Goal: Task Accomplishment & Management: Manage account settings

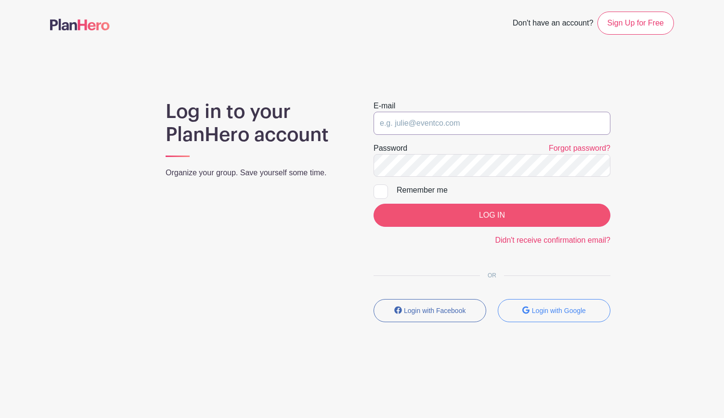
type input "[EMAIL_ADDRESS][DOMAIN_NAME]"
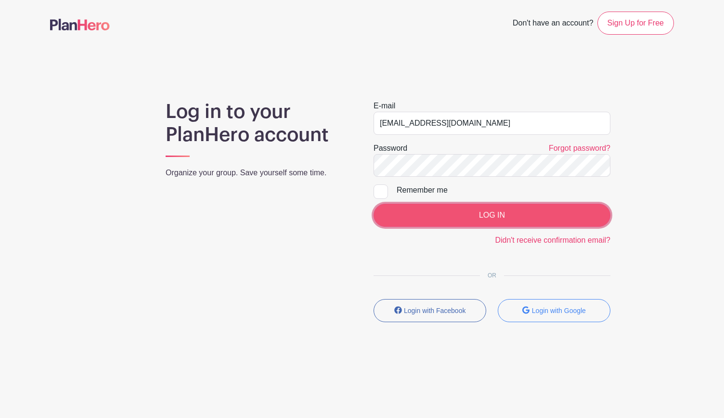
click at [450, 208] on input "LOG IN" at bounding box center [491, 215] width 237 height 23
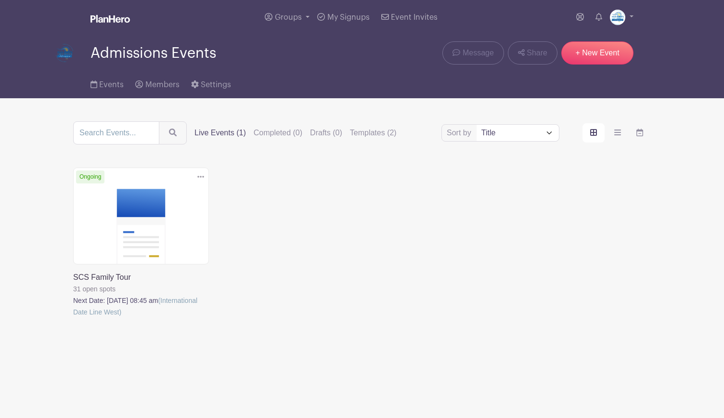
click at [73, 318] on link at bounding box center [73, 318] width 0 height 0
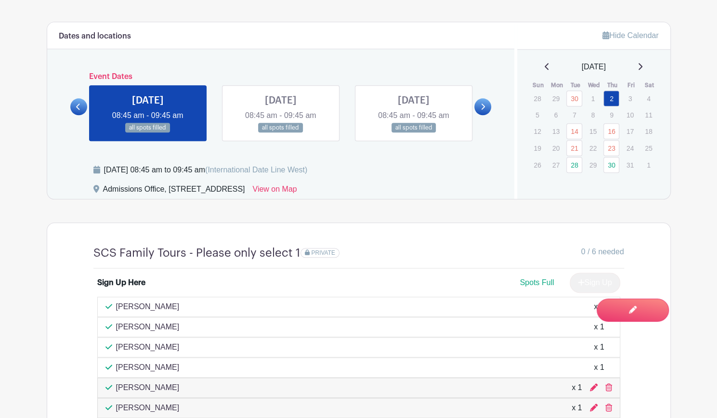
scroll to position [532, 0]
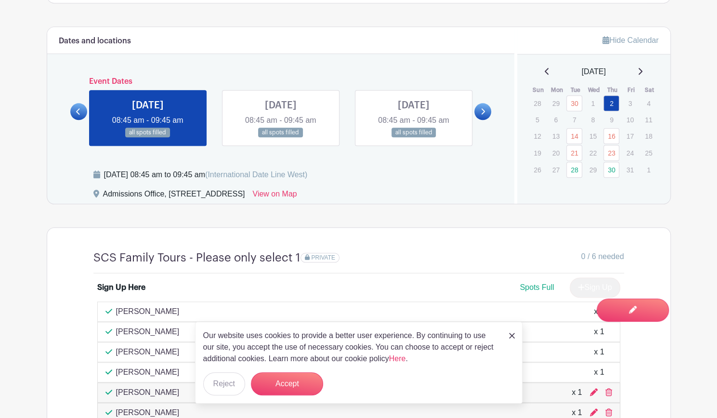
click at [484, 116] on link at bounding box center [482, 111] width 17 height 17
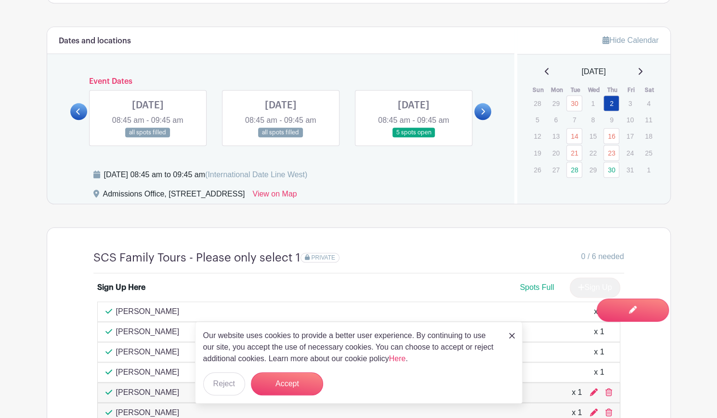
click at [342, 112] on div "THU Oct 23, 2025 08:45 am - 09:45 am all spots filled" at bounding box center [280, 118] width 133 height 56
click at [281, 138] on link at bounding box center [281, 138] width 0 height 0
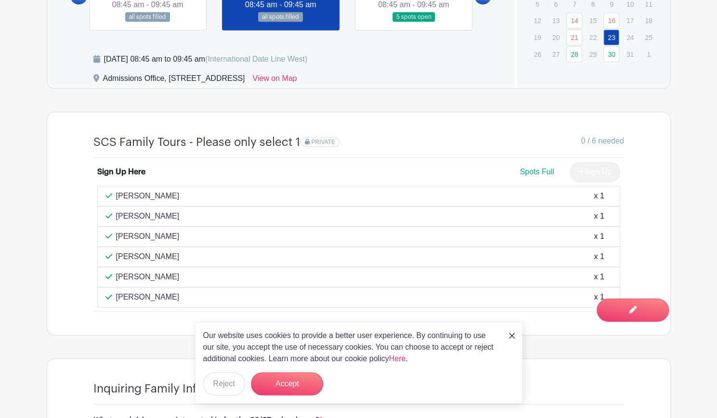
scroll to position [679, 0]
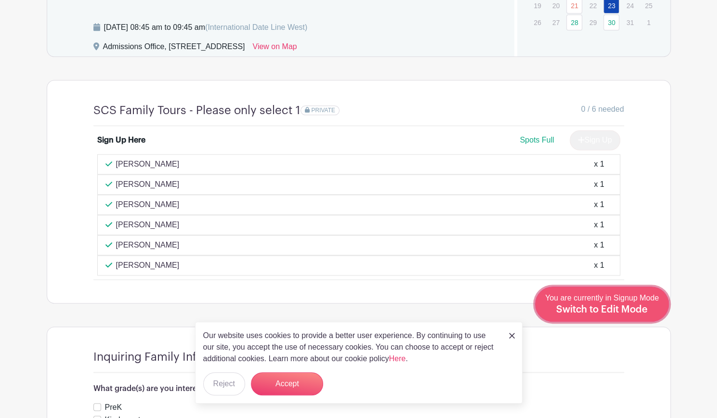
click at [641, 313] on span "Switch to Edit Mode" at bounding box center [601, 310] width 91 height 10
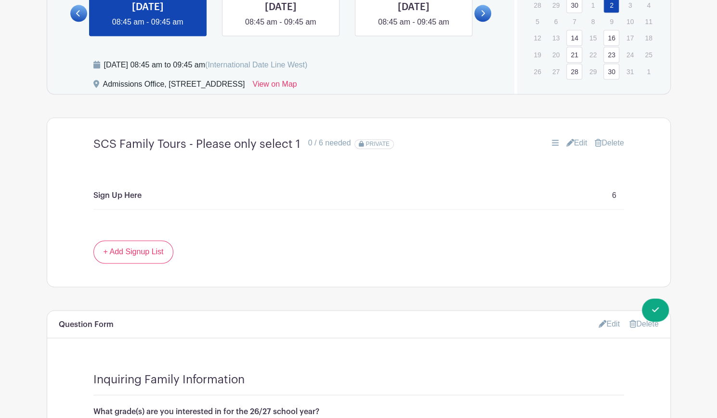
scroll to position [671, 0]
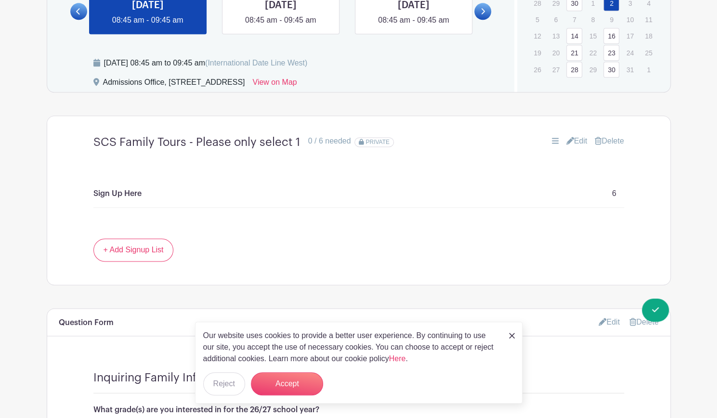
click at [482, 12] on icon at bounding box center [482, 11] width 4 height 7
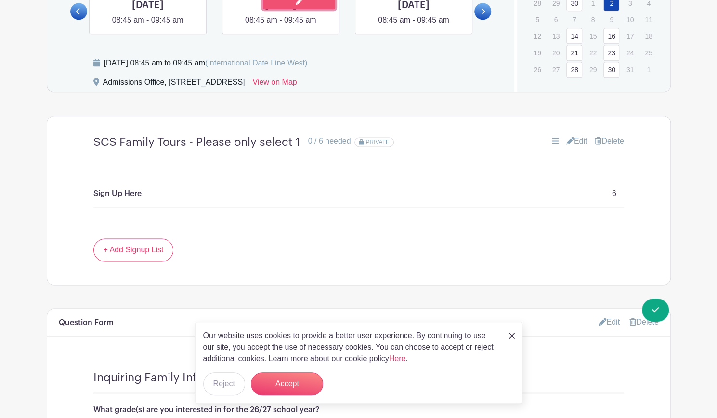
click at [312, 6] on link at bounding box center [299, 1] width 72 height 15
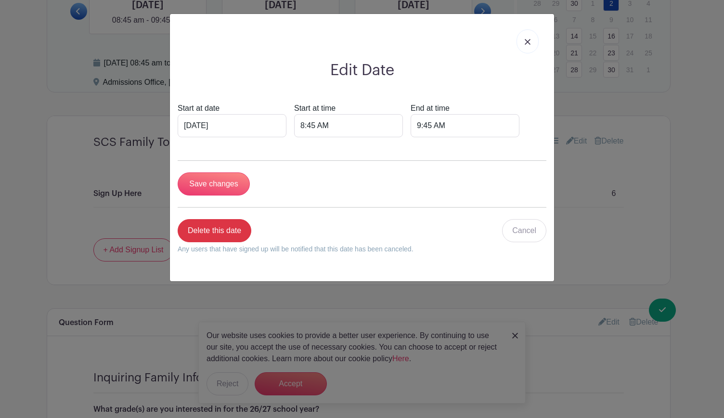
click at [531, 43] on link at bounding box center [527, 41] width 22 height 24
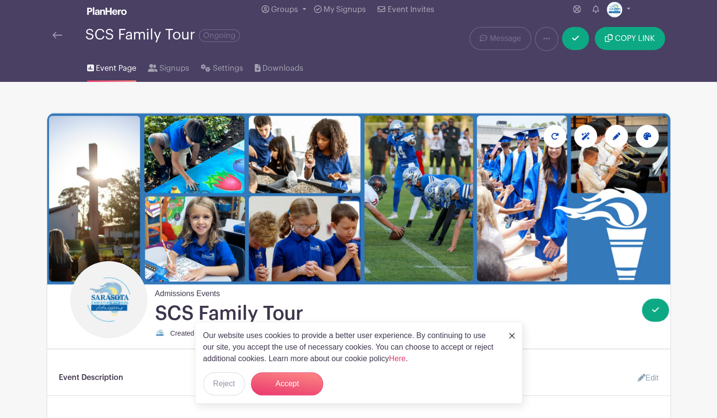
scroll to position [0, 0]
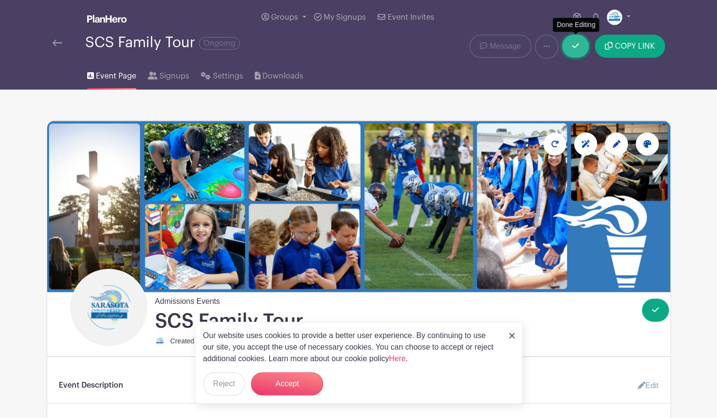
click at [580, 44] on link at bounding box center [575, 46] width 27 height 23
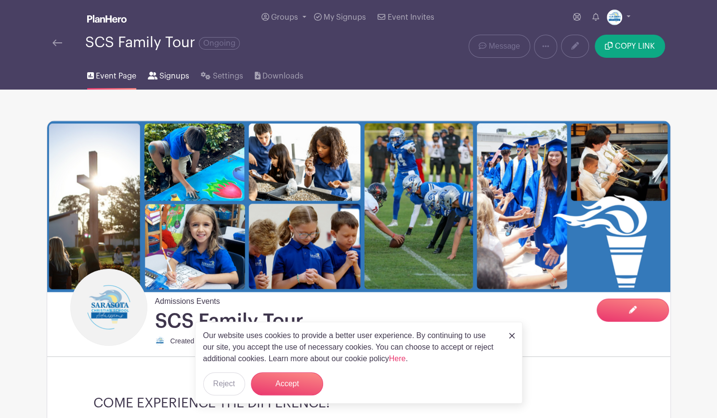
click at [178, 79] on span "Signups" at bounding box center [174, 76] width 30 height 12
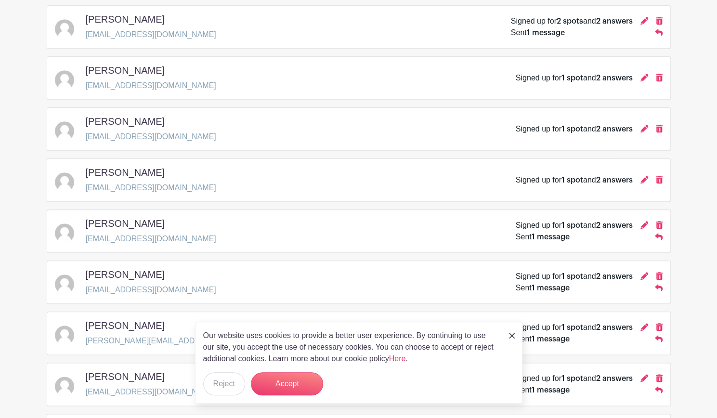
scroll to position [469, 0]
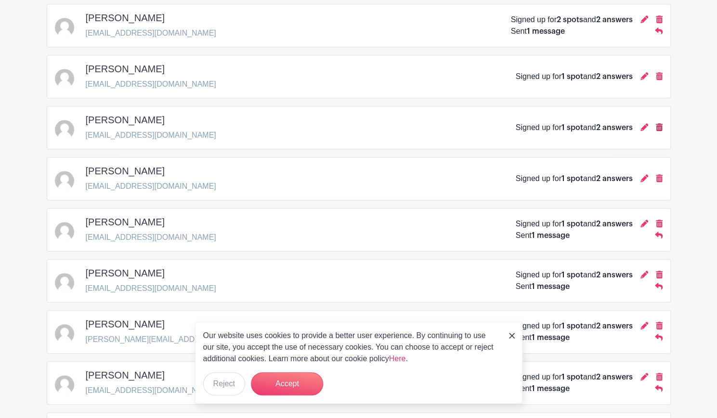
click at [657, 123] on icon at bounding box center [658, 127] width 7 height 8
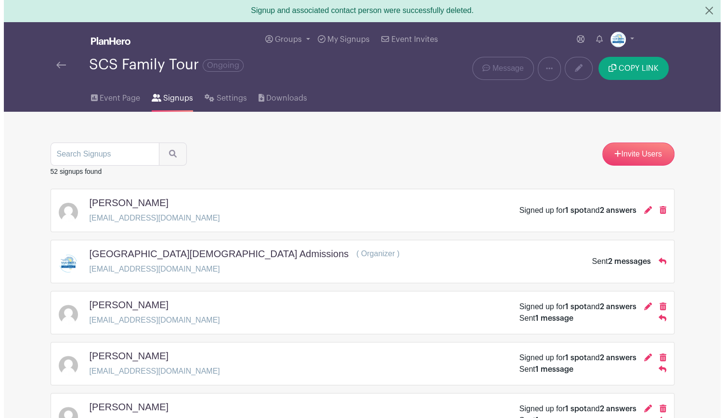
scroll to position [0, 0]
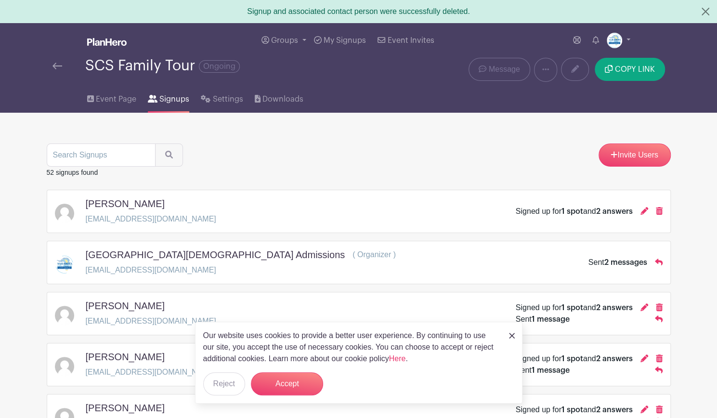
click at [57, 68] on img at bounding box center [57, 66] width 10 height 7
